Goal: Transaction & Acquisition: Book appointment/travel/reservation

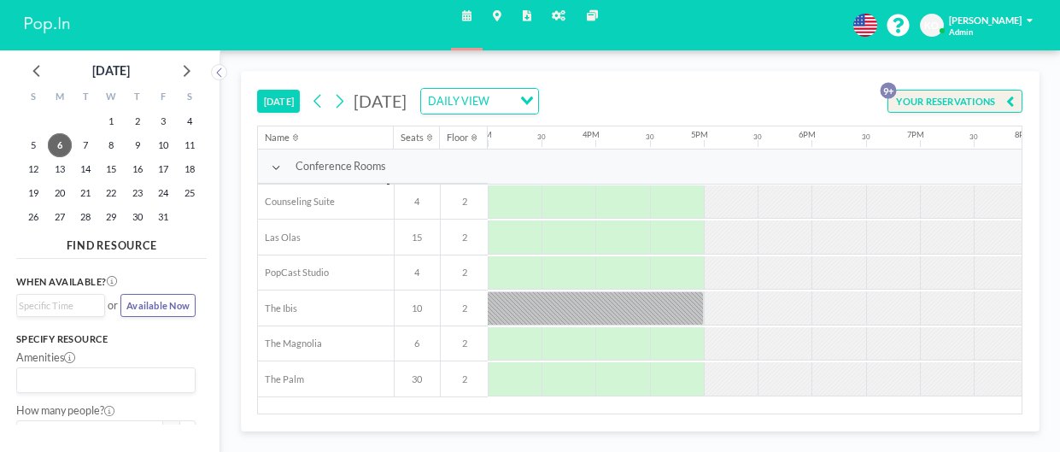
scroll to position [0, 1619]
click at [651, 306] on div at bounding box center [490, 308] width 432 height 34
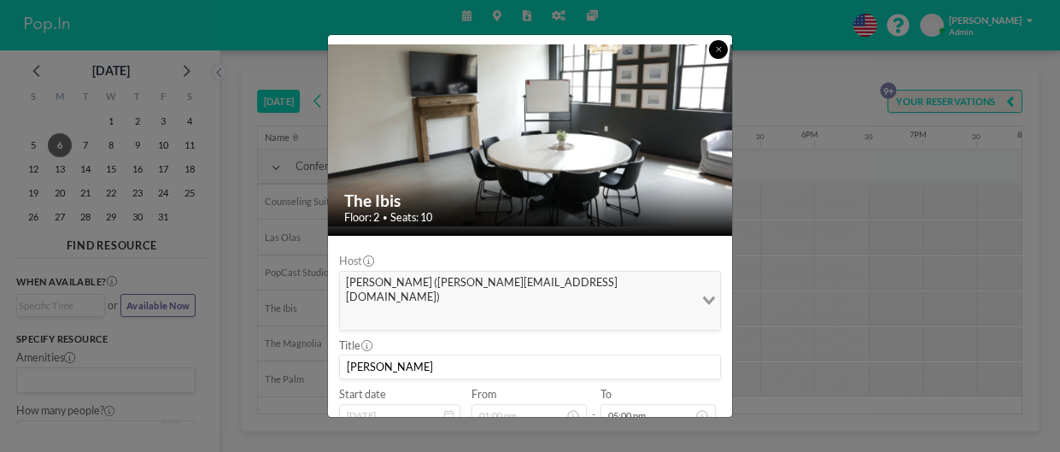
click at [720, 52] on icon at bounding box center [719, 49] width 6 height 8
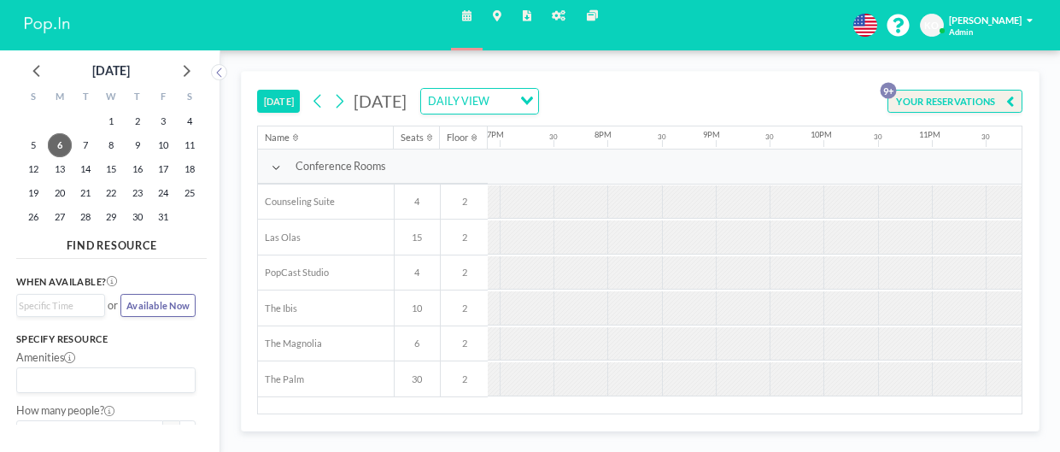
scroll to position [0, 2060]
click at [339, 97] on icon at bounding box center [339, 101] width 13 height 21
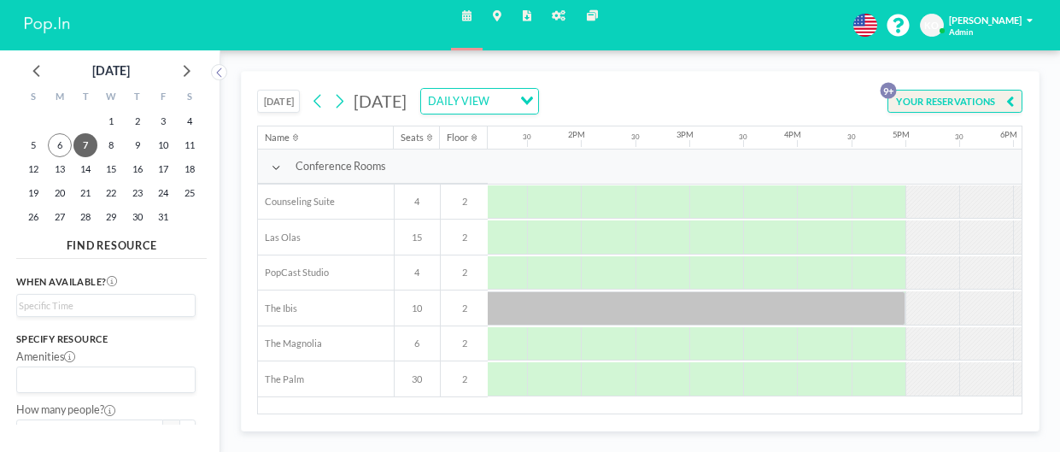
scroll to position [0, 1422]
click at [345, 104] on icon at bounding box center [339, 101] width 13 height 21
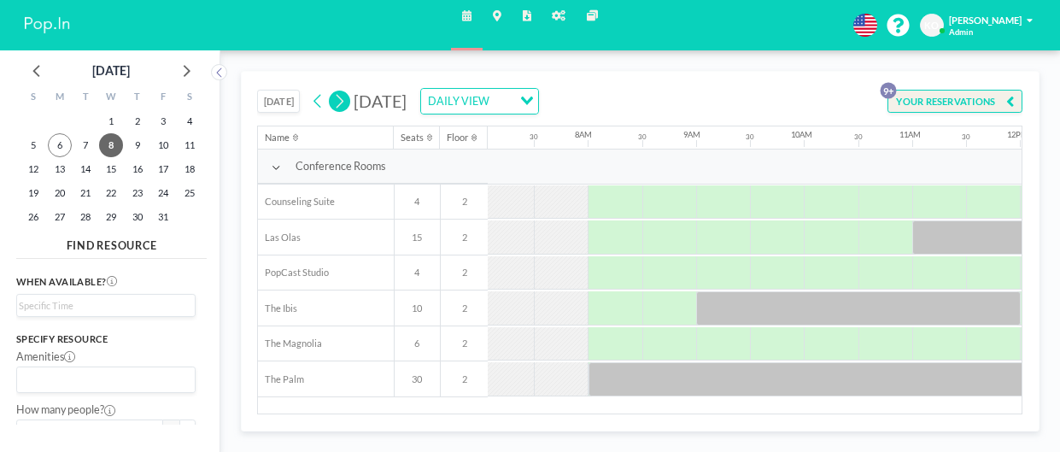
scroll to position [0, 769]
click at [899, 380] on div at bounding box center [1070, 379] width 973 height 34
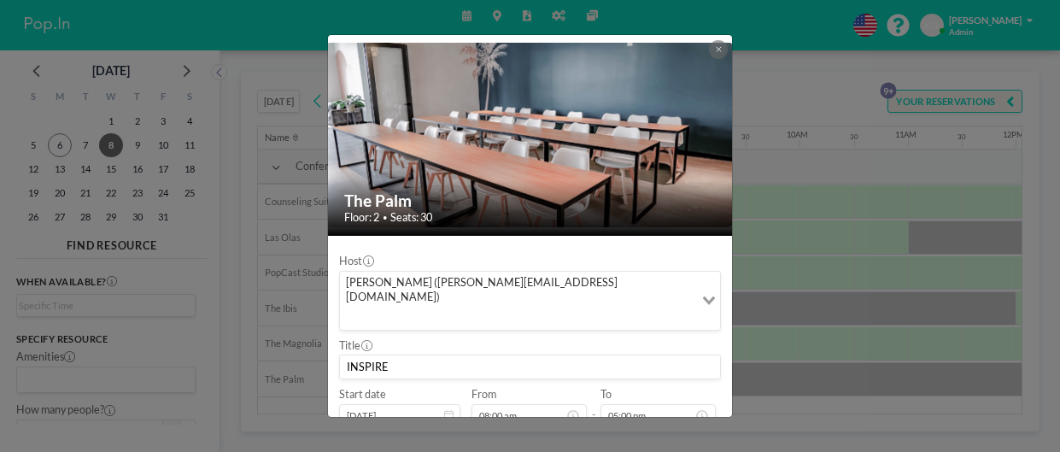
click at [956, 317] on div "The Palm Floor: 2 • Seats: 30 Host [PERSON_NAME] ([PERSON_NAME][EMAIL_ADDRESS][…" at bounding box center [530, 226] width 1060 height 452
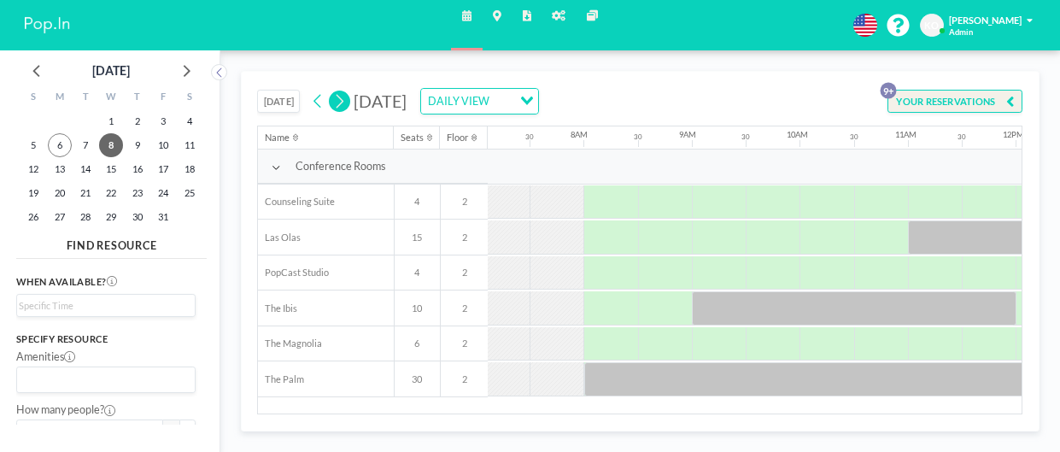
click at [961, 314] on div at bounding box center [854, 308] width 325 height 34
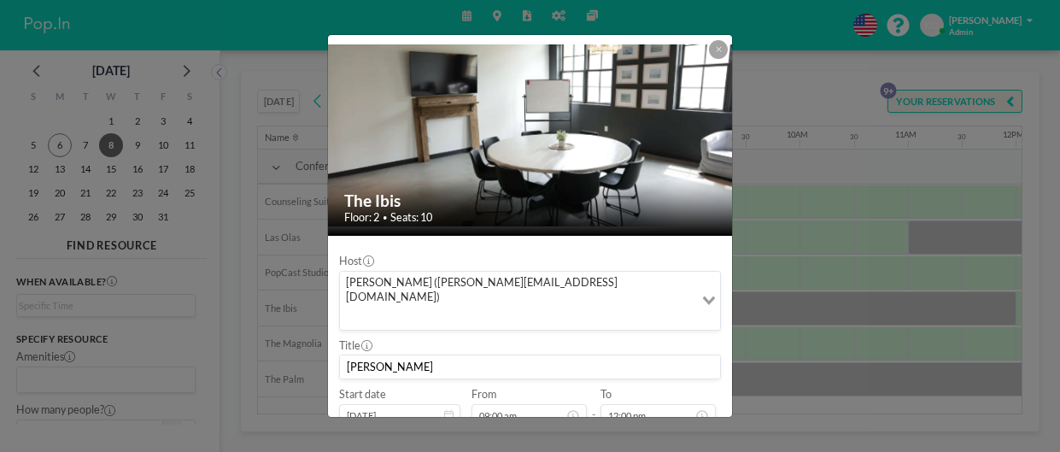
click at [979, 236] on div "The Ibis Floor: 2 • Seats: 10 Host [PERSON_NAME] ([PERSON_NAME][EMAIL_ADDRESS][…" at bounding box center [530, 226] width 1060 height 452
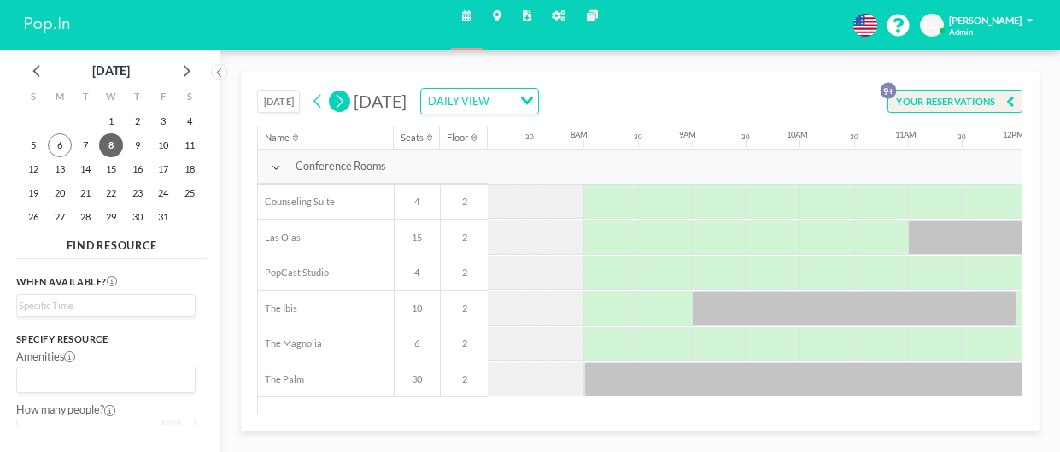
click at [977, 243] on div at bounding box center [1070, 237] width 325 height 34
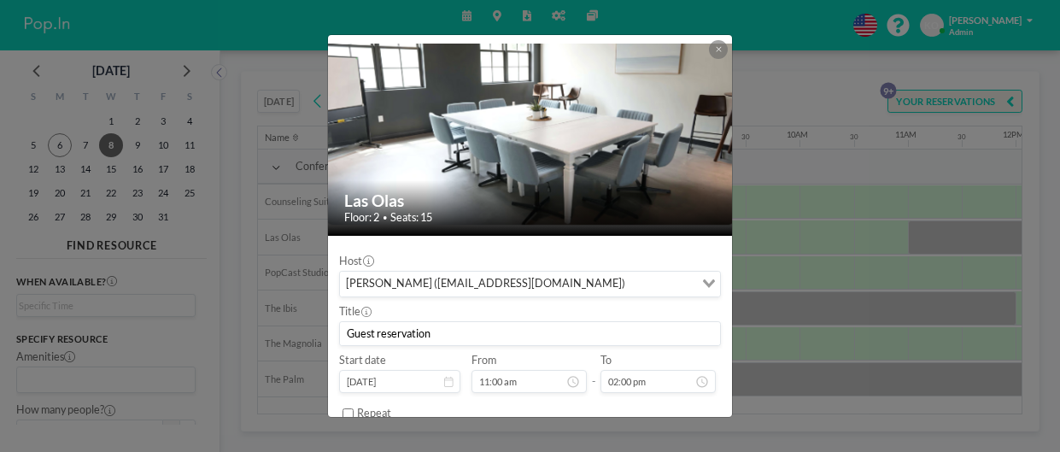
click at [718, 50] on icon at bounding box center [718, 49] width 5 height 5
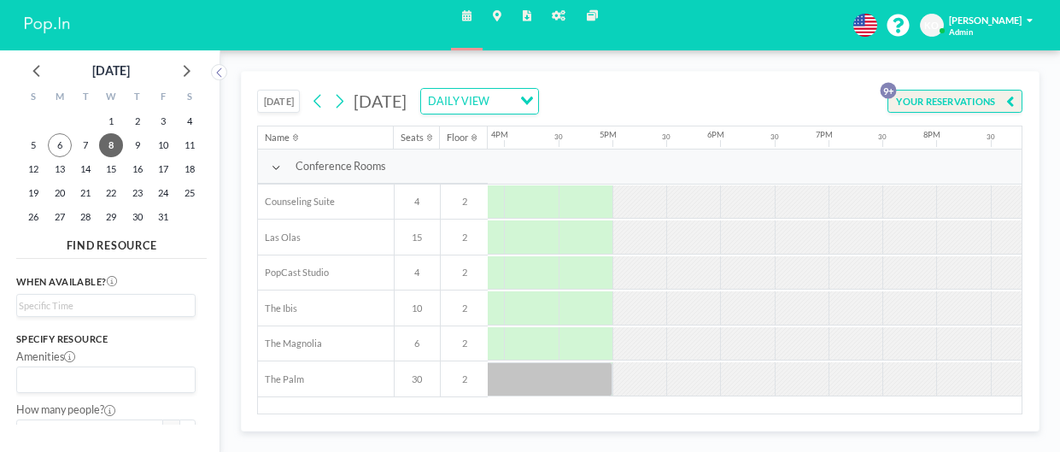
scroll to position [0, 1728]
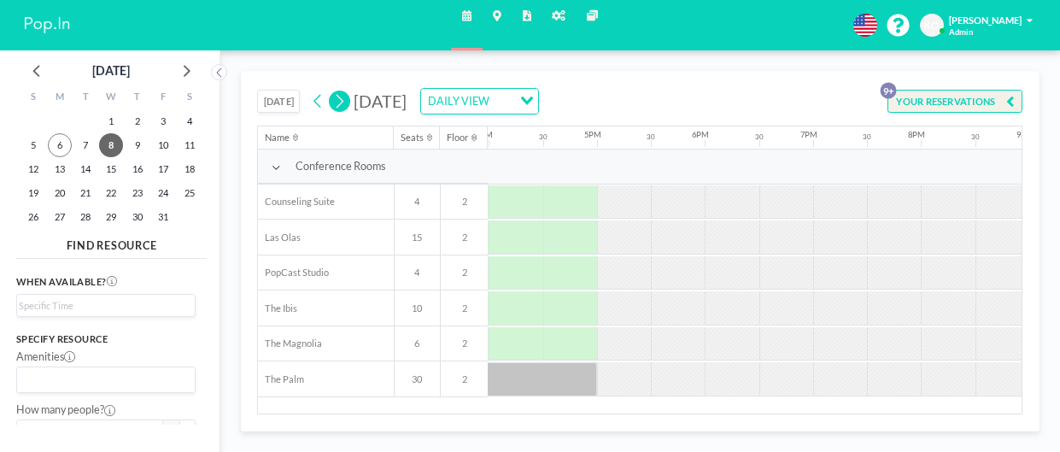
click at [340, 100] on icon at bounding box center [339, 101] width 13 height 21
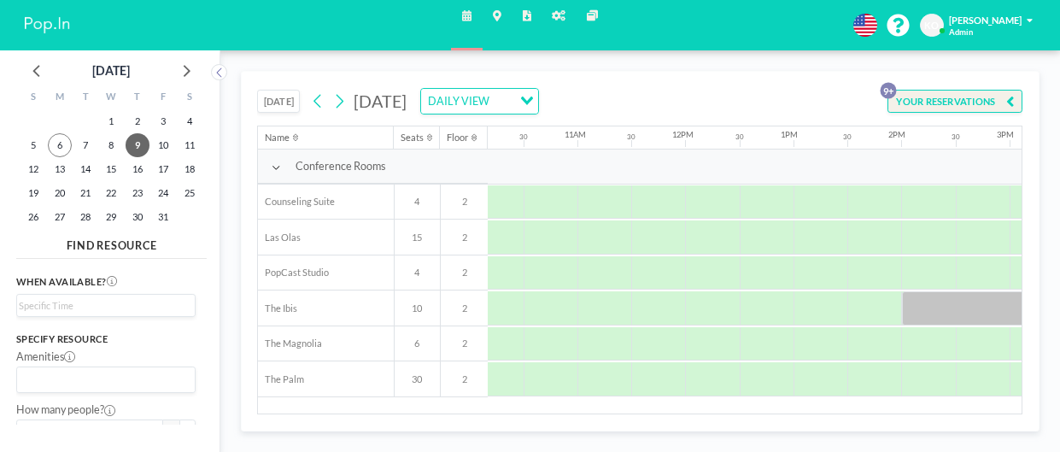
scroll to position [0, 1121]
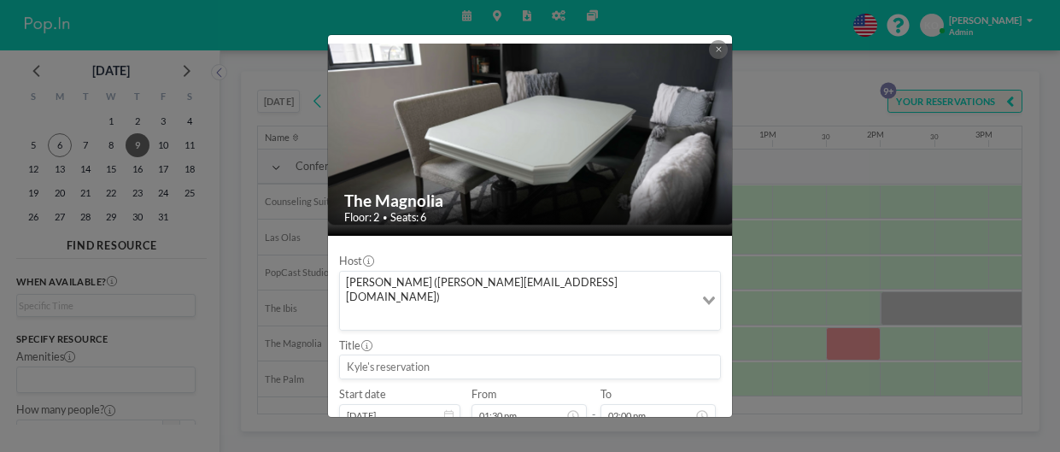
click at [927, 309] on div "The Magnolia Floor: 2 • Seats: 6 Host [PERSON_NAME] ([PERSON_NAME][EMAIL_ADDRES…" at bounding box center [530, 226] width 1060 height 452
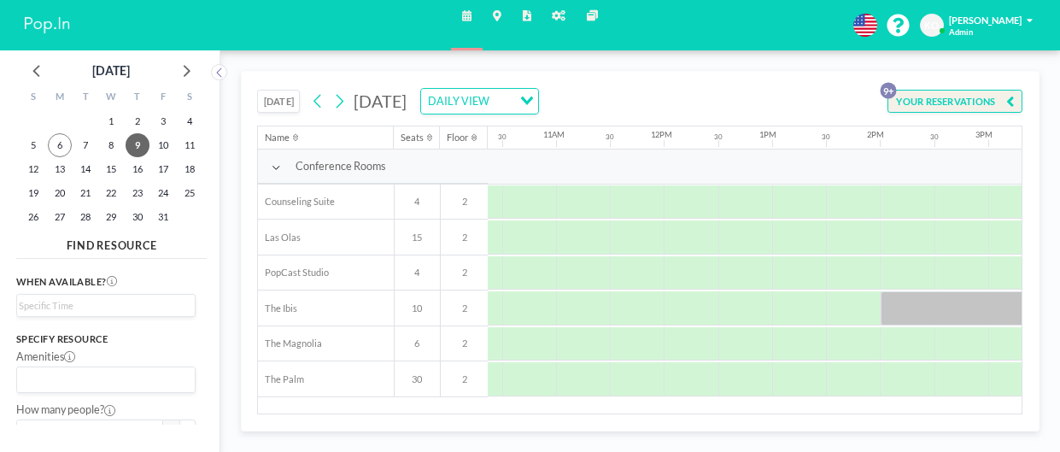
click at [935, 308] on div at bounding box center [989, 308] width 216 height 34
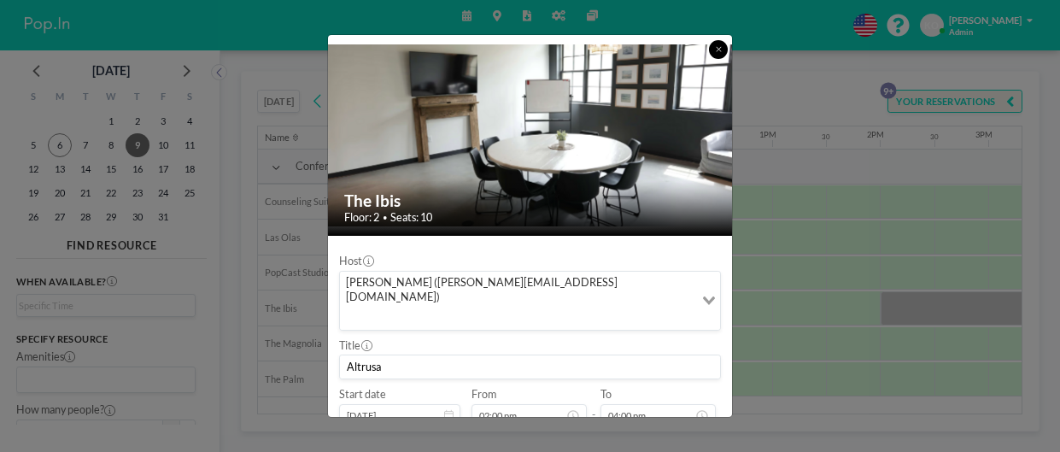
click at [721, 43] on button at bounding box center [718, 49] width 19 height 19
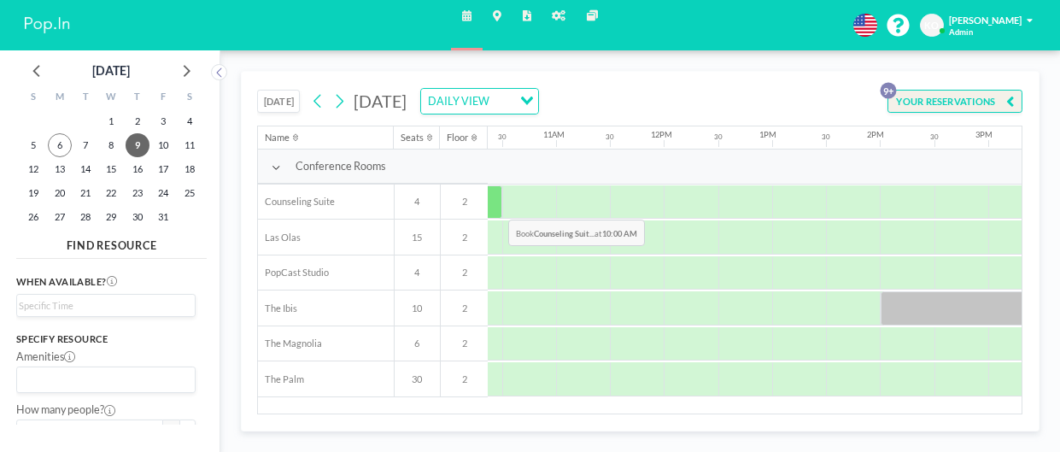
click at [495, 206] on div at bounding box center [475, 202] width 54 height 34
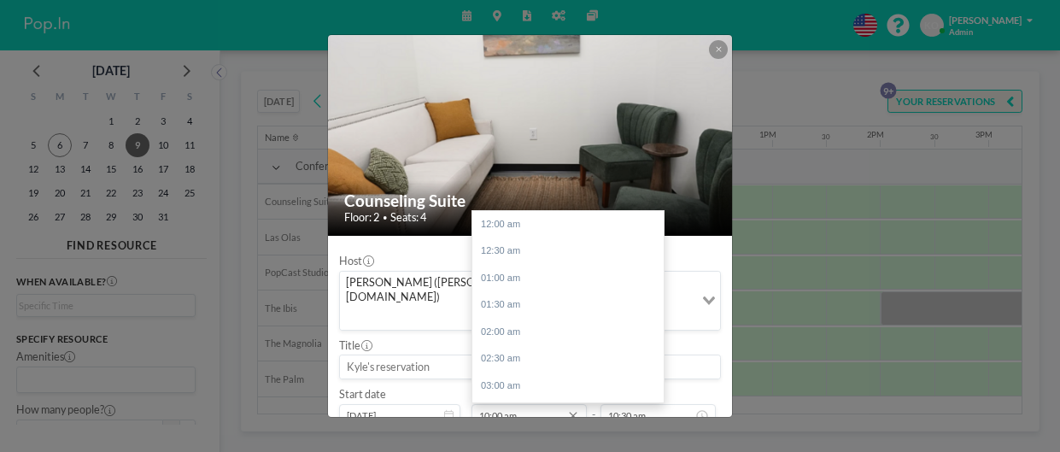
scroll to position [537, 0]
click at [510, 404] on input "10:00 am" at bounding box center [529, 415] width 115 height 23
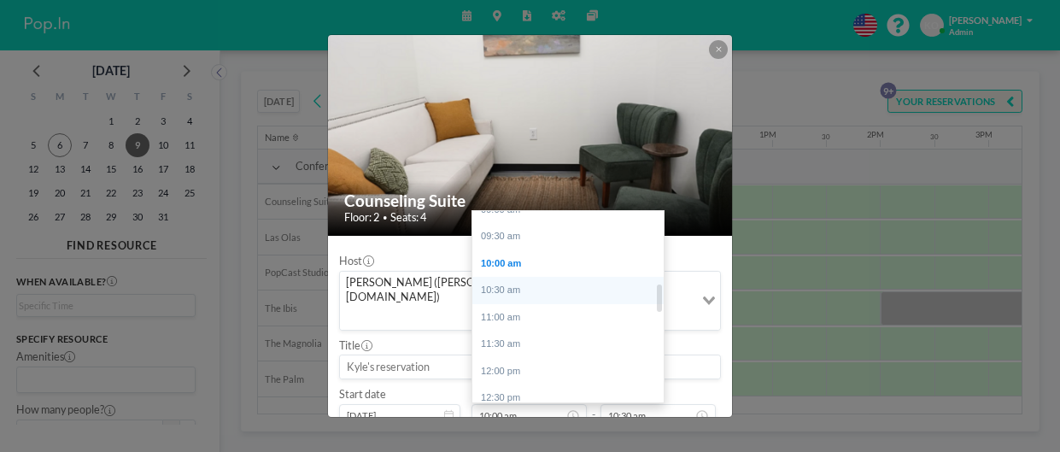
scroll to position [492, 0]
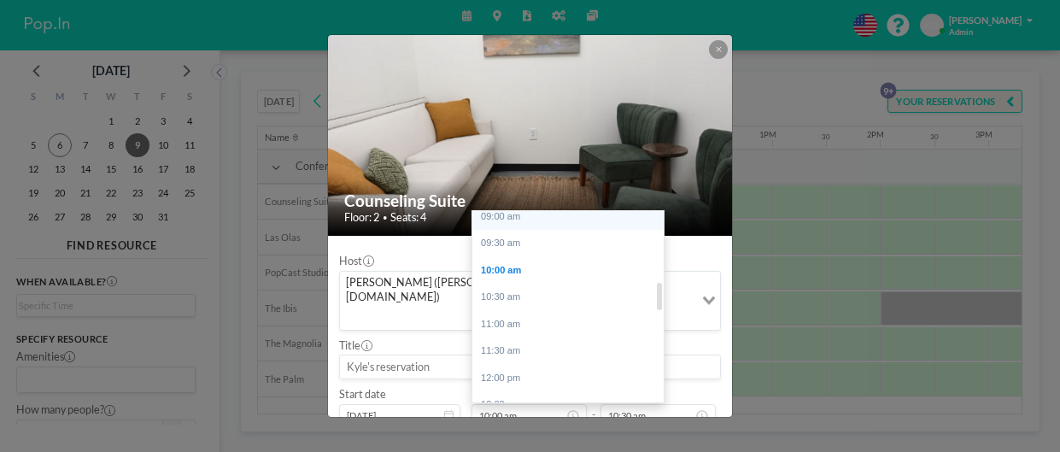
click at [513, 203] on div "09:00 am" at bounding box center [567, 216] width 191 height 27
type input "09:00 am"
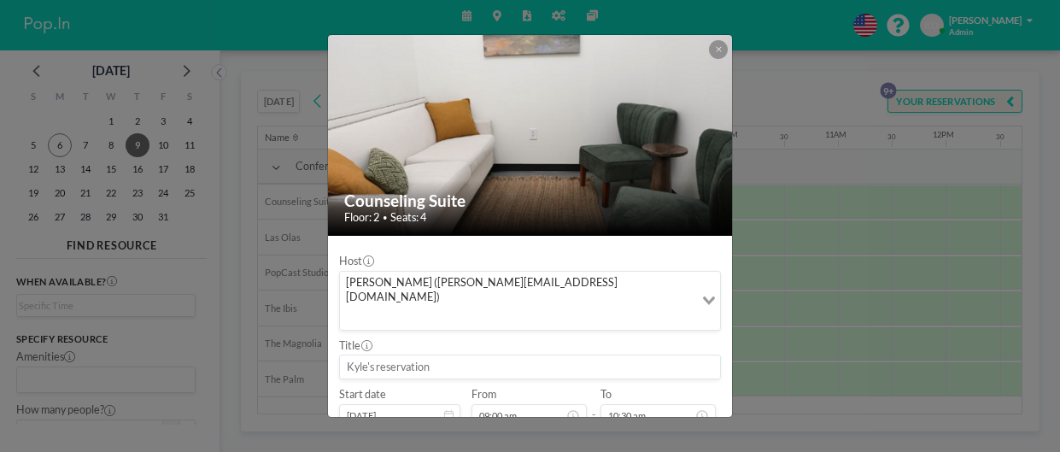
scroll to position [0, 871]
click at [633, 404] on input "10:30 am" at bounding box center [658, 415] width 115 height 23
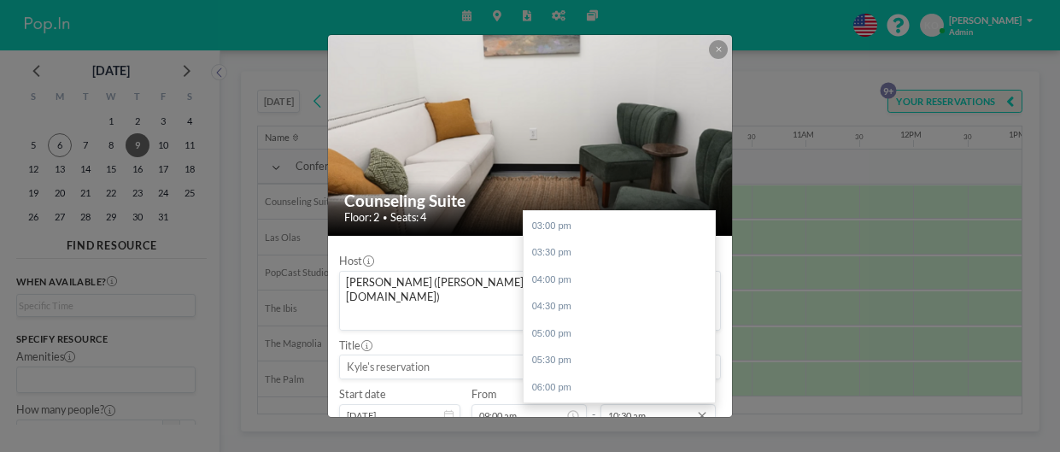
scroll to position [858, 0]
click at [573, 267] on div "05:00 pm" at bounding box center [619, 280] width 191 height 27
type input "05:00 pm"
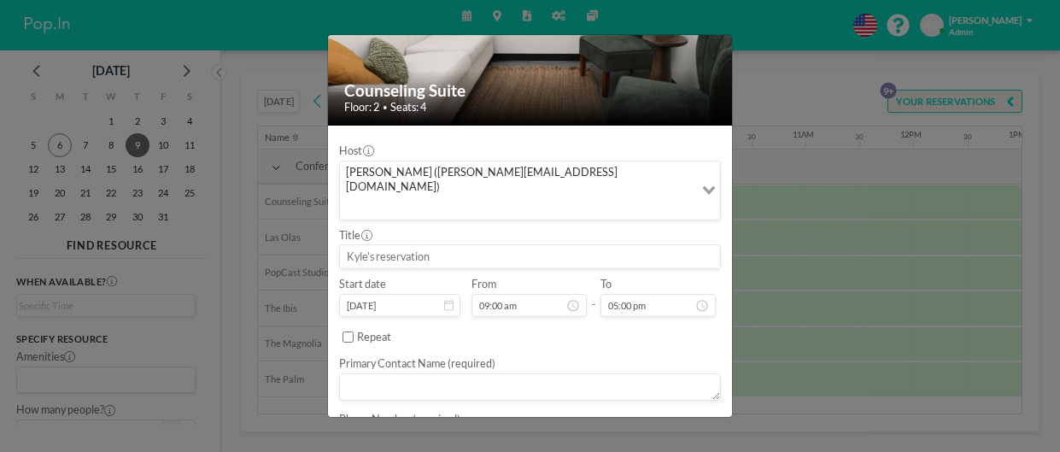
scroll to position [115, 0]
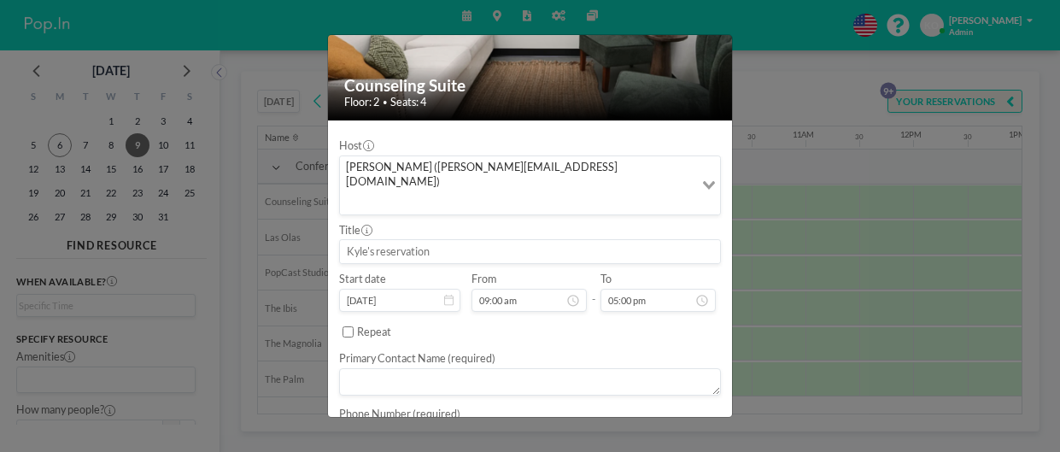
click at [366, 240] on input at bounding box center [530, 251] width 380 height 23
click at [360, 240] on input at bounding box center [530, 251] width 380 height 23
paste input "[PERSON_NAME] & [PERSON_NAME] - RZ"
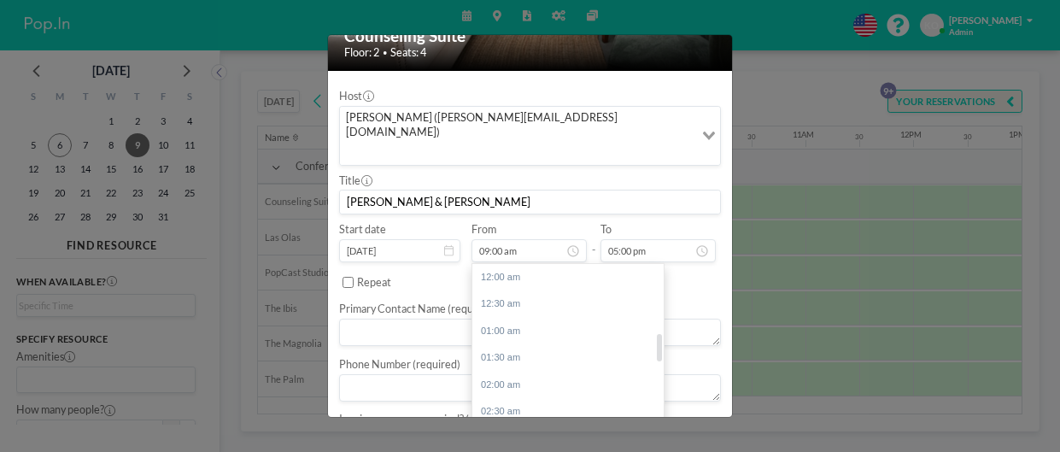
scroll to position [483, 0]
type input "[PERSON_NAME] & [PERSON_NAME]"
click at [414, 319] on textarea at bounding box center [530, 332] width 382 height 27
paste textarea "[PERSON_NAME] & [PERSON_NAME] - RZ"
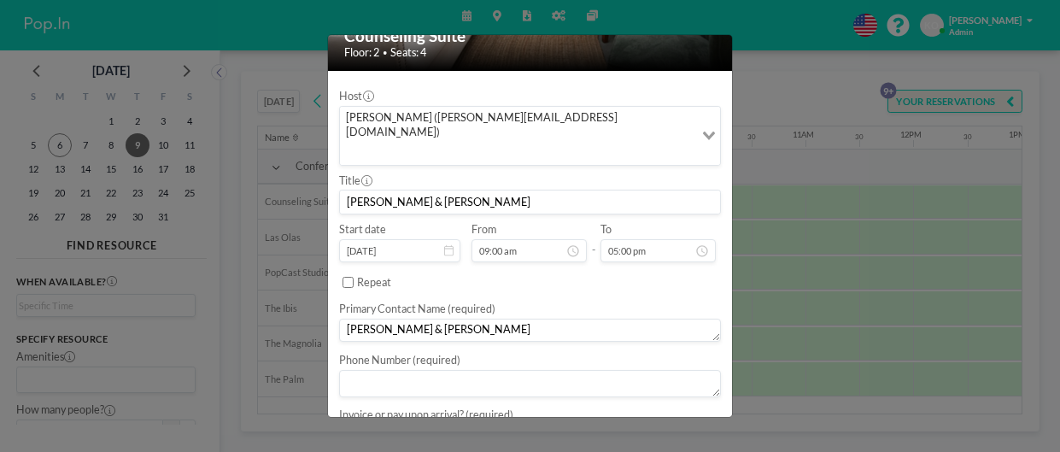
type textarea "[PERSON_NAME] & [PERSON_NAME]"
click at [384, 370] on textarea at bounding box center [530, 383] width 382 height 27
type textarea "123-123-1234"
click at [372, 420] on textarea at bounding box center [530, 433] width 382 height 27
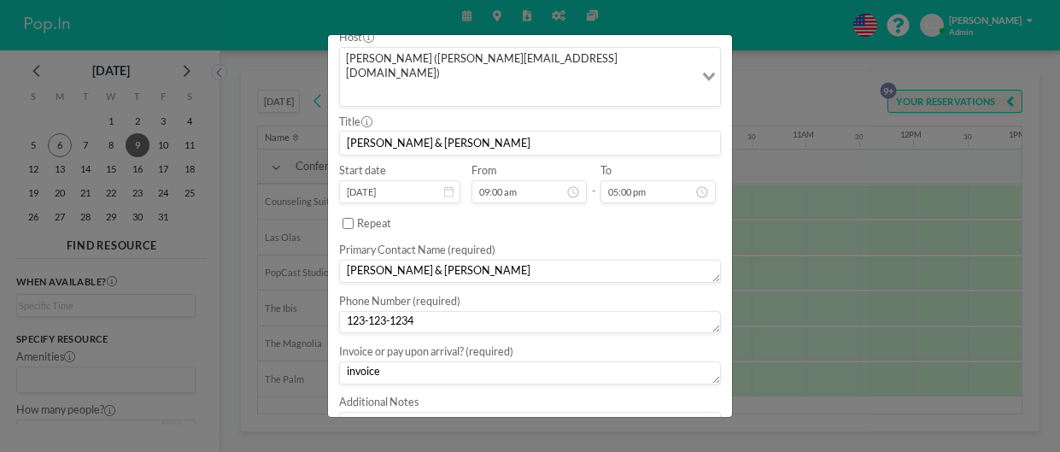
scroll to position [257, 0]
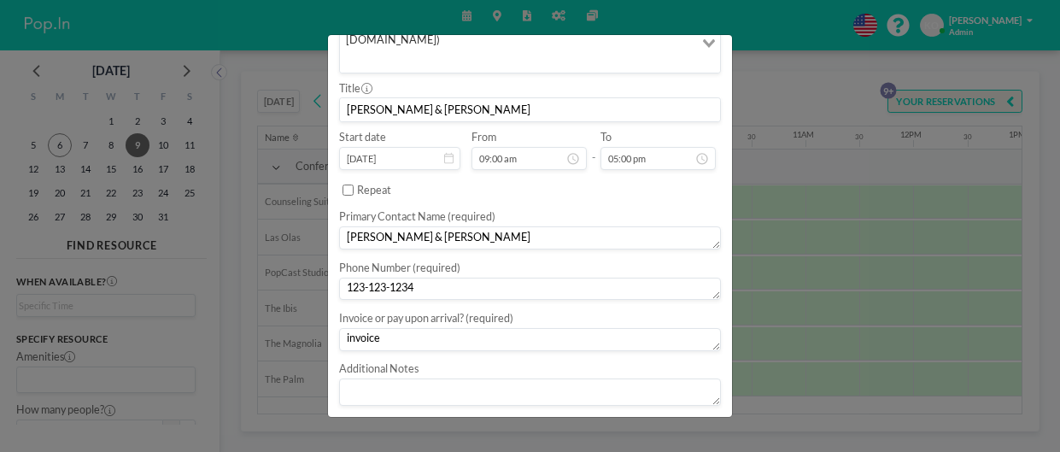
type textarea "invoice"
click at [680, 419] on button "BOOK NOW" at bounding box center [687, 431] width 68 height 24
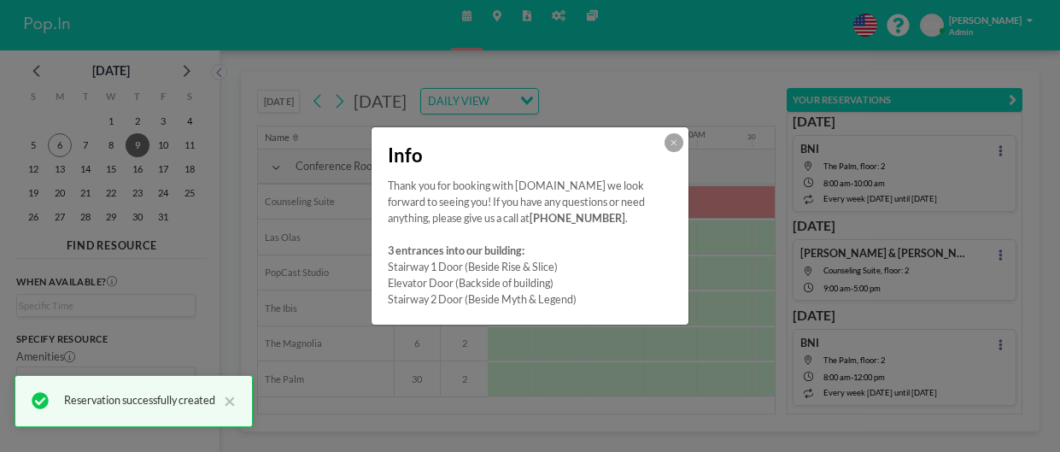
scroll to position [8, 0]
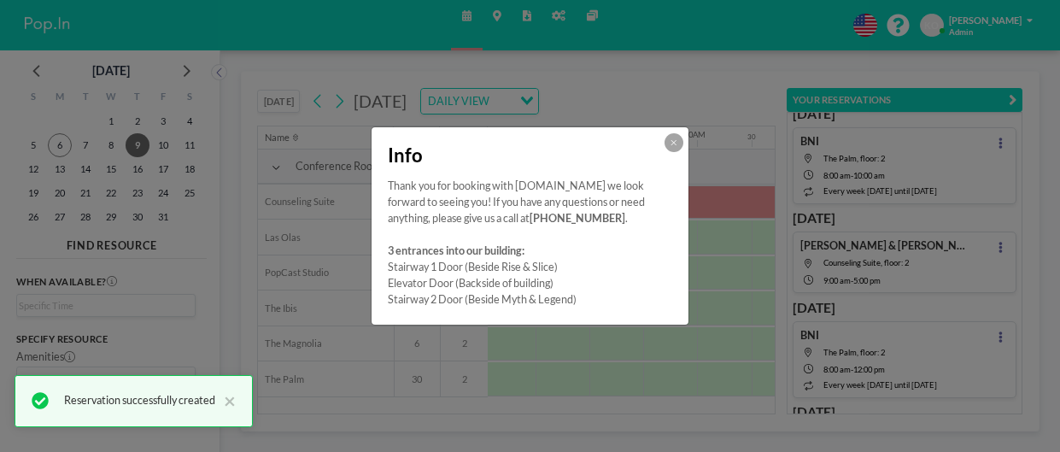
click at [673, 142] on icon at bounding box center [673, 142] width 5 height 5
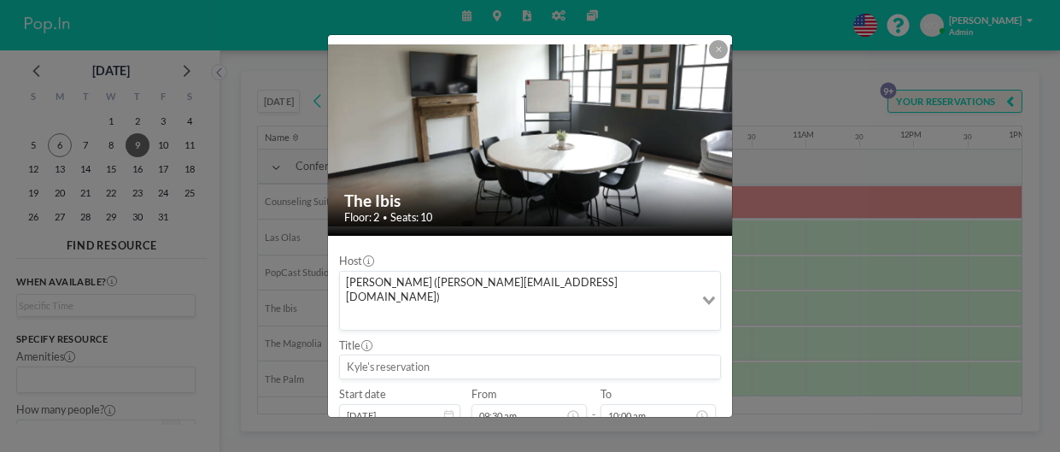
click at [719, 50] on icon at bounding box center [719, 49] width 6 height 8
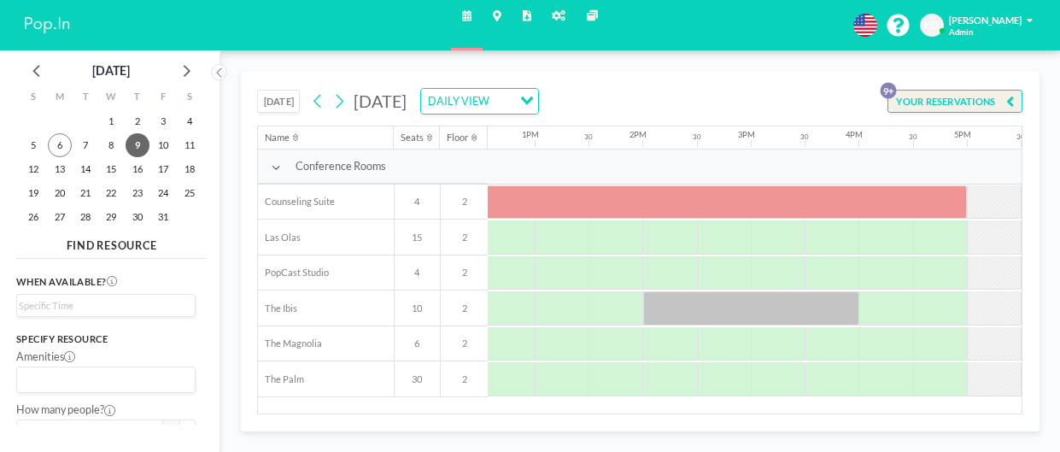
scroll to position [0, 1359]
click at [791, 313] on div at bounding box center [750, 308] width 216 height 34
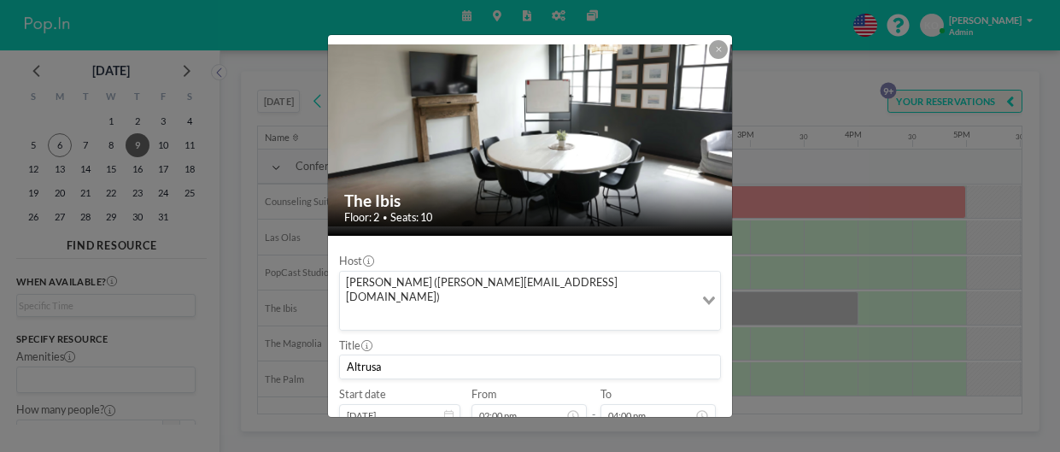
click at [379, 388] on label "Start date" at bounding box center [362, 395] width 47 height 14
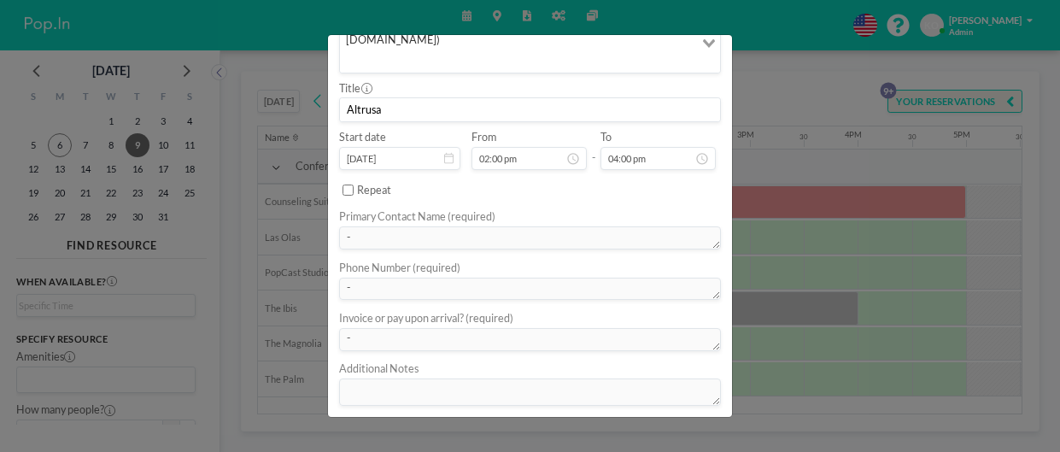
scroll to position [861, 0]
click at [790, 99] on div "The Ibis Floor: 2 • Seats: 10 Host [PERSON_NAME] ([PERSON_NAME][EMAIL_ADDRESS][…" at bounding box center [530, 226] width 1060 height 452
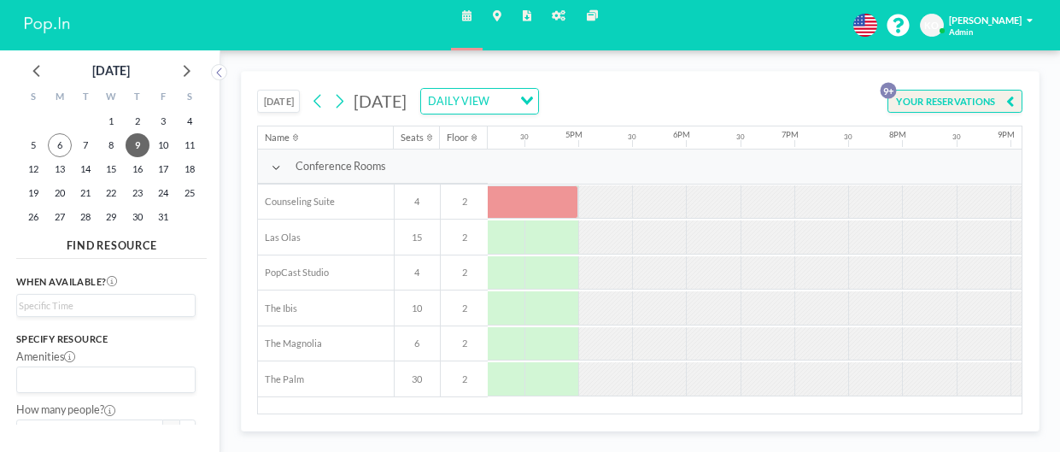
scroll to position [0, 1750]
click at [340, 107] on icon at bounding box center [339, 101] width 13 height 21
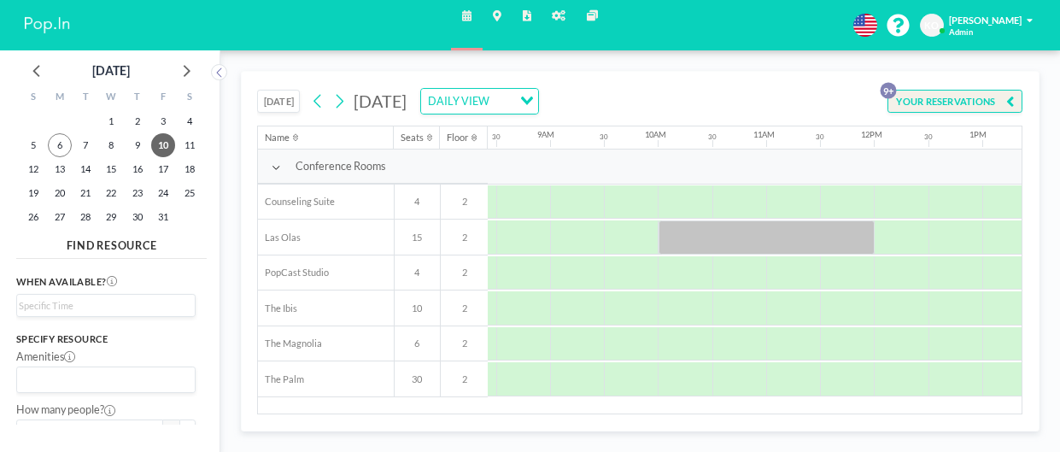
scroll to position [0, 908]
click at [771, 237] on div at bounding box center [769, 237] width 216 height 34
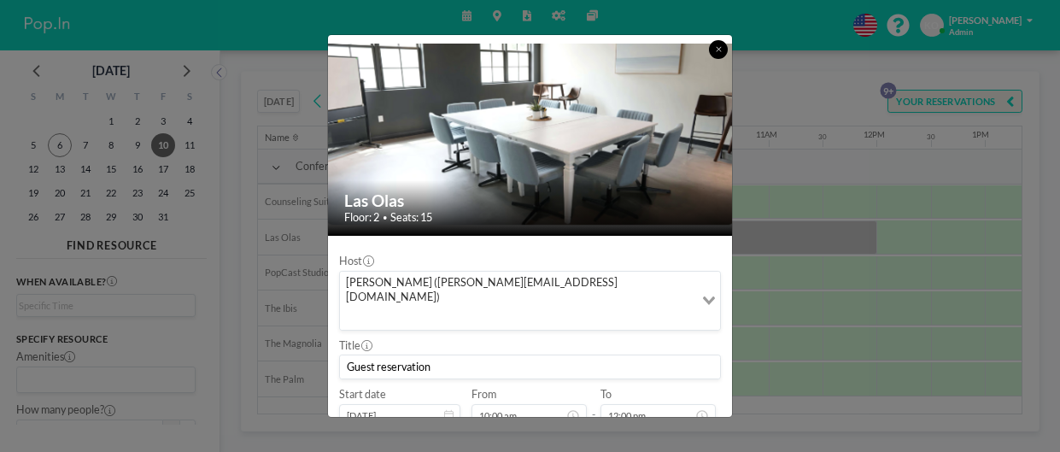
click at [722, 55] on button at bounding box center [718, 49] width 19 height 19
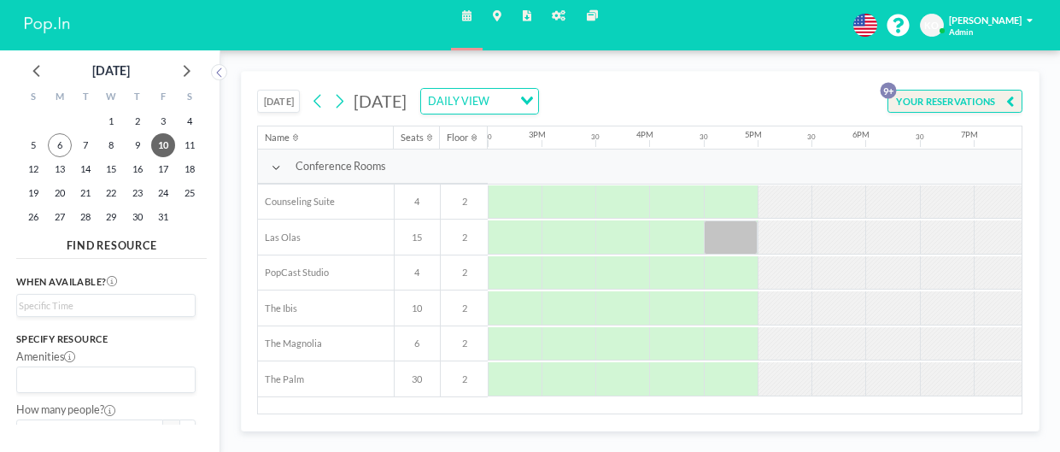
scroll to position [0, 1581]
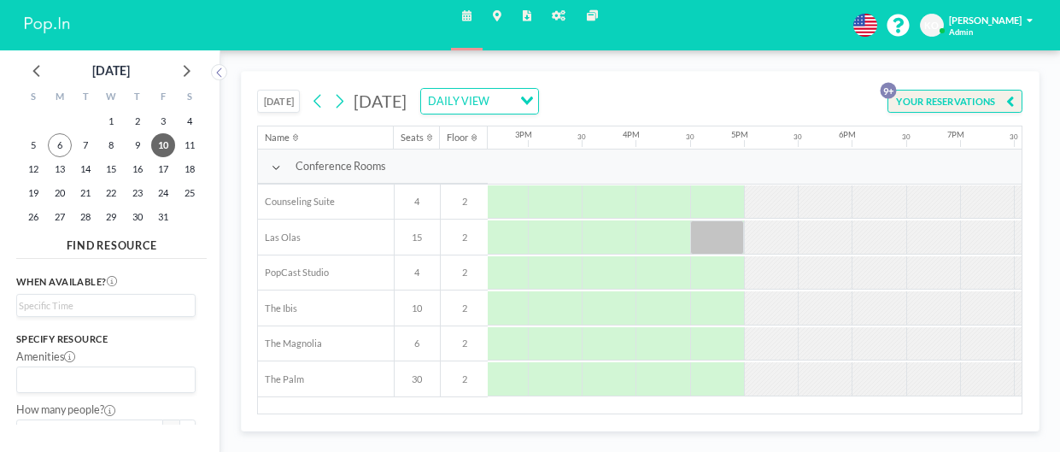
click at [835, 304] on div at bounding box center [825, 307] width 54 height 33
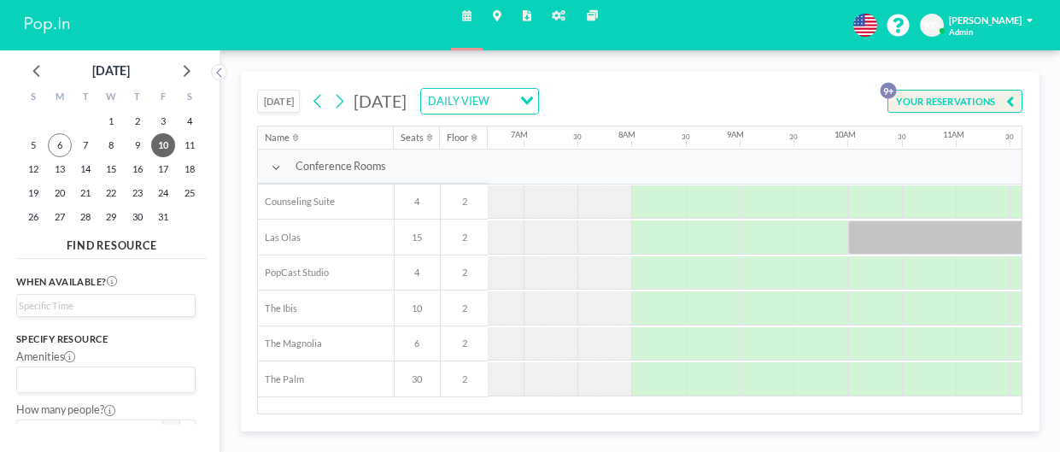
scroll to position [0, 769]
